Goal: Task Accomplishment & Management: Complete application form

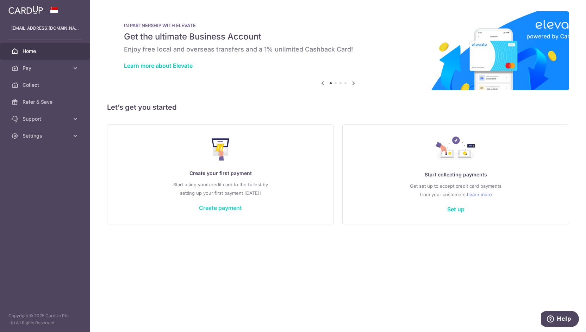
click at [232, 207] on link "Create payment" at bounding box center [220, 207] width 43 height 7
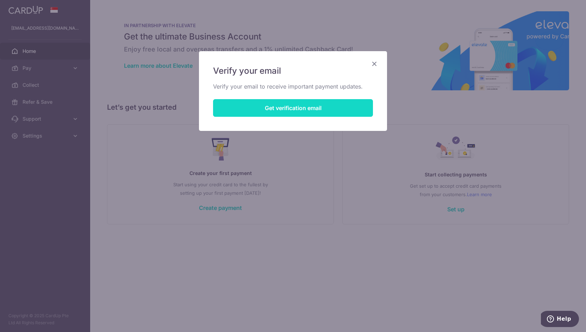
click at [296, 106] on button "Get verification email" at bounding box center [293, 108] width 160 height 18
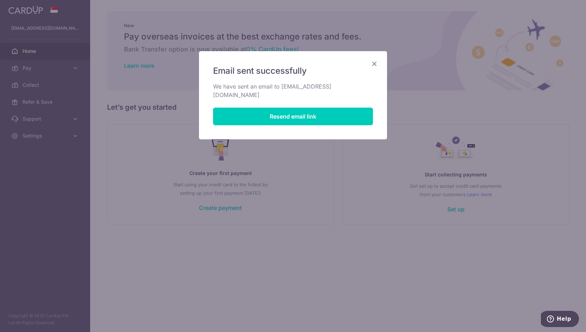
click at [375, 63] on icon "Close" at bounding box center [374, 63] width 8 height 9
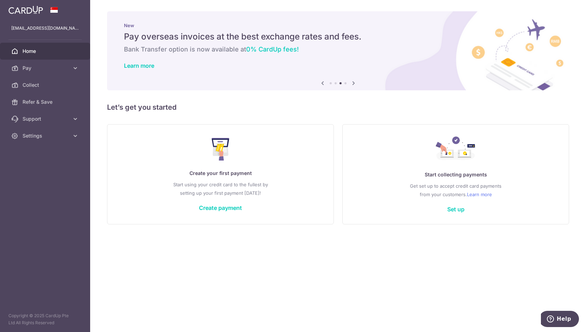
click at [232, 187] on p "Start using your credit card to the fullest by setting up your first payment to…" at bounding box center [221, 188] width 198 height 17
click at [226, 201] on div "Create your first payment Start using your credit card to the fullest by settin…" at bounding box center [220, 174] width 209 height 84
click at [224, 208] on link "Create payment" at bounding box center [220, 207] width 43 height 7
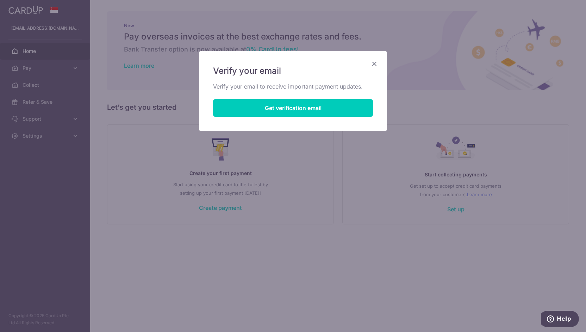
click at [375, 64] on icon "Close" at bounding box center [374, 63] width 8 height 9
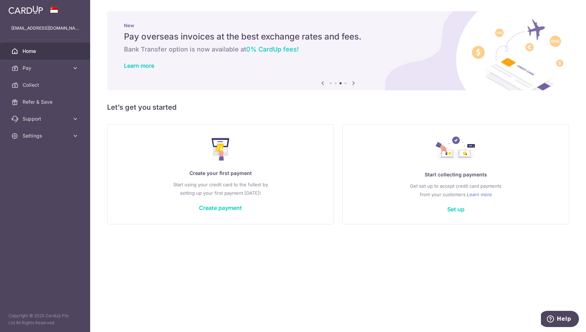
click at [39, 50] on span "Home" at bounding box center [46, 51] width 47 height 7
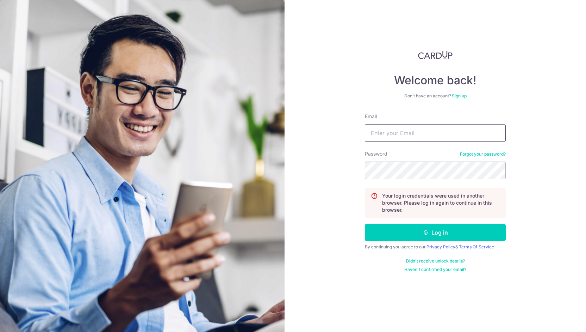
click at [420, 131] on input "Email" at bounding box center [435, 133] width 141 height 18
type input "landeranetwork@gmail.com"
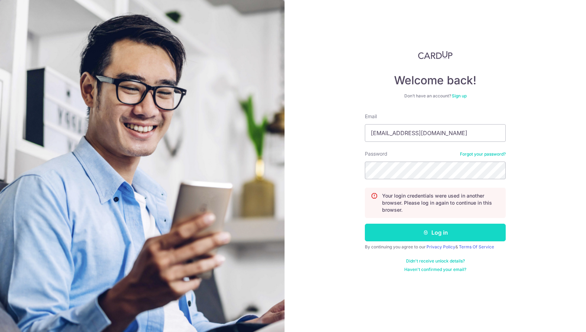
click at [423, 235] on button "Log in" at bounding box center [435, 232] width 141 height 18
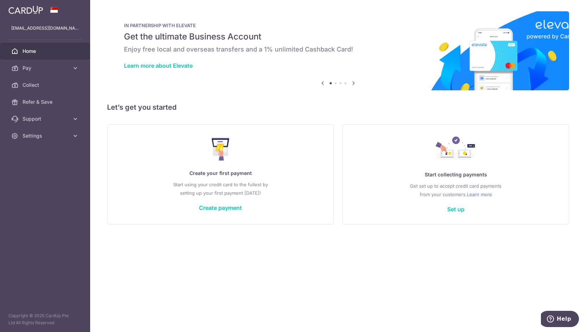
click at [236, 189] on p "Start using your credit card to the fullest by setting up your first payment to…" at bounding box center [221, 188] width 198 height 17
click at [236, 212] on div "Create your first payment Start using your credit card to the fullest by settin…" at bounding box center [220, 174] width 209 height 84
click at [235, 208] on link "Create payment" at bounding box center [220, 207] width 43 height 7
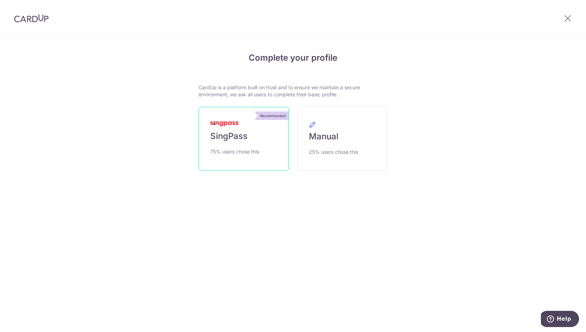
click at [258, 146] on link "Recommended SingPass 75% users chose this" at bounding box center [244, 138] width 90 height 63
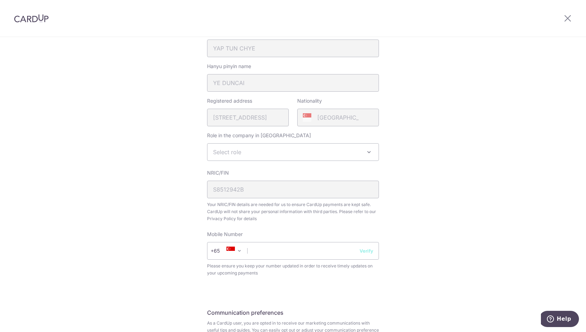
scroll to position [153, 0]
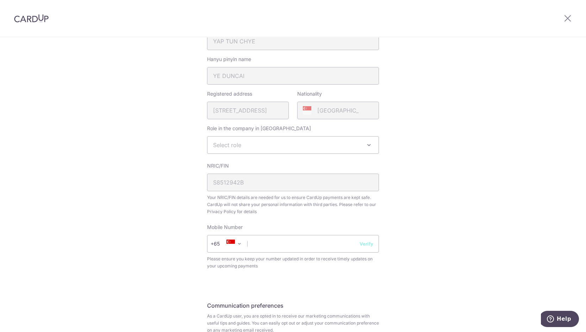
click at [280, 147] on span "Select role" at bounding box center [293, 144] width 171 height 17
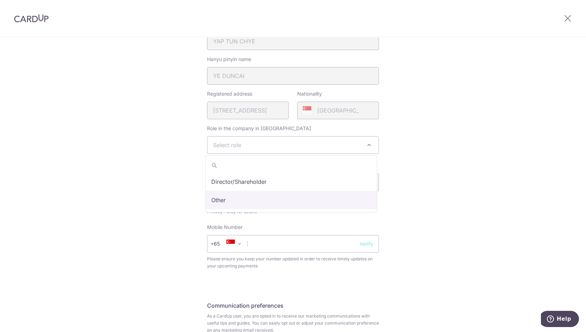
select select "other"
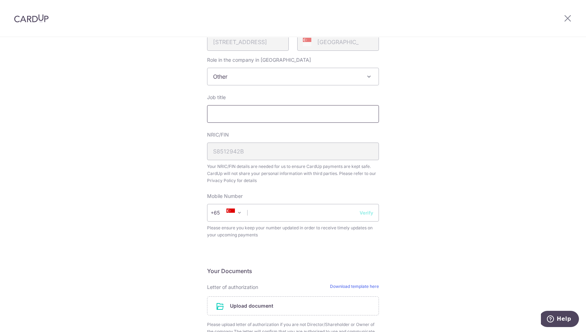
click at [266, 116] on input "Job title" at bounding box center [293, 114] width 172 height 18
click at [253, 114] on input "Job title" at bounding box center [293, 114] width 172 height 18
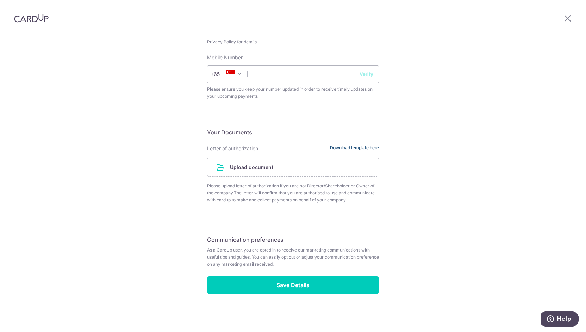
click at [355, 149] on link "Download template here" at bounding box center [354, 148] width 49 height 7
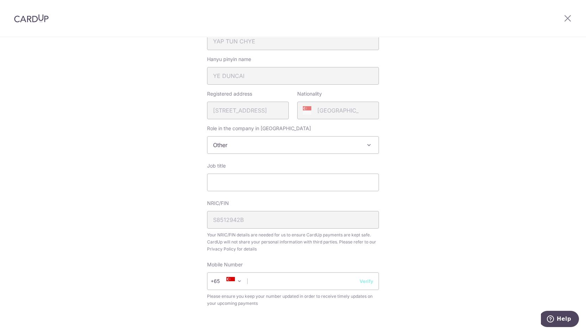
scroll to position [305, 0]
